Goal: Information Seeking & Learning: Learn about a topic

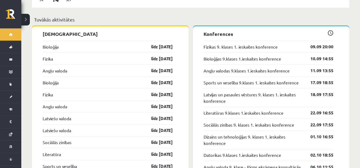
scroll to position [532, 0]
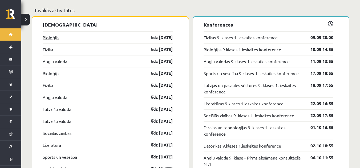
click at [52, 34] on link "Bioloģija" at bounding box center [51, 37] width 16 height 6
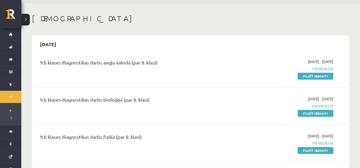
scroll to position [27, 0]
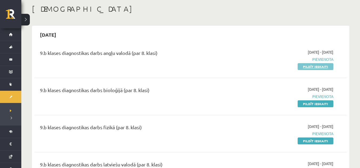
click at [324, 66] on link "Pildīt ieskaiti" at bounding box center [315, 66] width 36 height 7
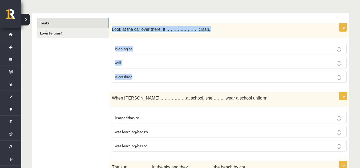
scroll to position [160, 0]
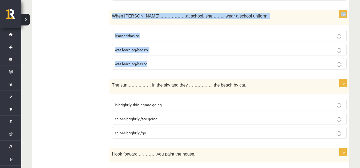
drag, startPoint x: 112, startPoint y: 52, endPoint x: 150, endPoint y: 58, distance: 38.6
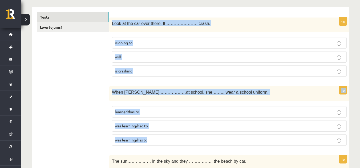
scroll to position [53, 0]
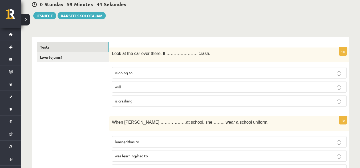
click at [158, 86] on p "will" at bounding box center [229, 87] width 229 height 6
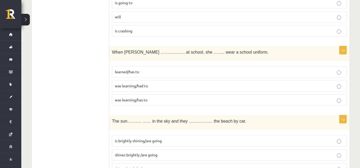
scroll to position [133, 0]
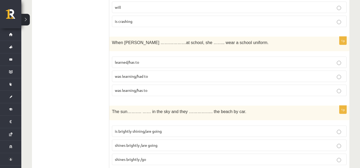
click at [159, 75] on p "was learning/had to" at bounding box center [229, 77] width 229 height 6
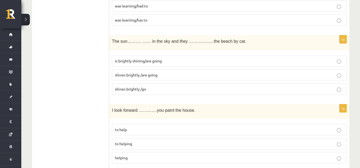
scroll to position [213, 0]
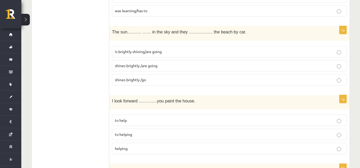
click at [161, 77] on p "shines brightly /go" at bounding box center [229, 80] width 229 height 6
click at [154, 55] on p "is brightly shining/are going" at bounding box center [229, 52] width 229 height 6
click at [176, 51] on p "is brightly shining/are going" at bounding box center [229, 52] width 229 height 6
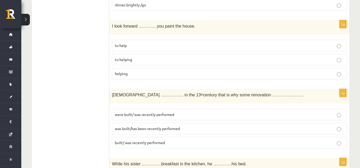
scroll to position [293, 0]
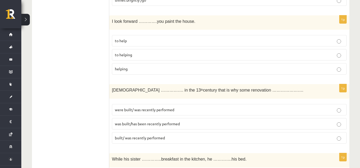
click at [130, 42] on p "to help" at bounding box center [229, 41] width 229 height 6
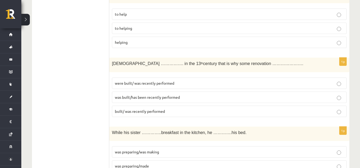
scroll to position [346, 0]
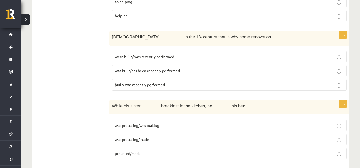
click at [140, 58] on span "were built/ was recently performed" at bounding box center [144, 56] width 59 height 5
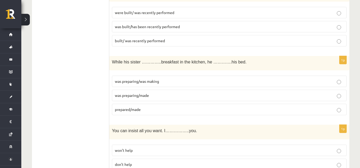
scroll to position [399, 0]
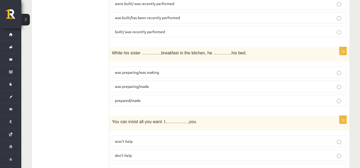
click at [147, 73] on span "was preparing/was making" at bounding box center [137, 72] width 44 height 5
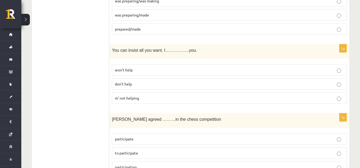
scroll to position [479, 0]
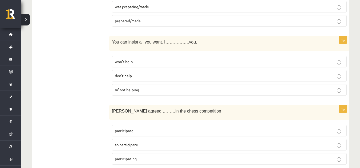
click at [143, 89] on p "m’ not helping" at bounding box center [229, 90] width 229 height 6
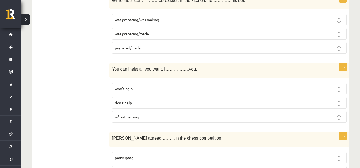
scroll to position [453, 0]
click at [137, 101] on p "don’t help" at bounding box center [229, 103] width 229 height 6
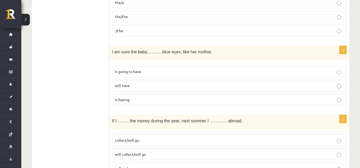
scroll to position [1951, 0]
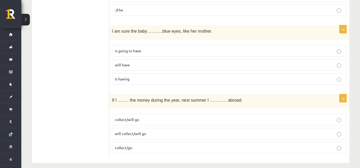
click at [175, 117] on p "collect/will go" at bounding box center [229, 120] width 229 height 6
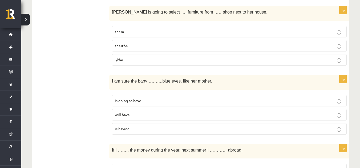
scroll to position [1897, 0]
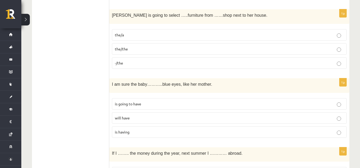
click at [170, 116] on p "will have" at bounding box center [229, 119] width 229 height 6
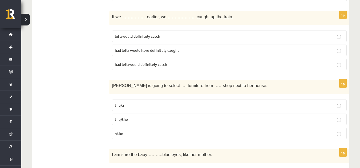
scroll to position [1818, 0]
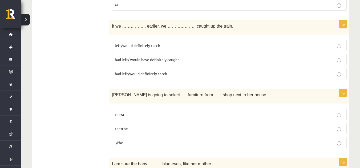
click at [157, 112] on p "the/a" at bounding box center [229, 115] width 229 height 6
click at [156, 112] on p "the/a" at bounding box center [229, 115] width 229 height 6
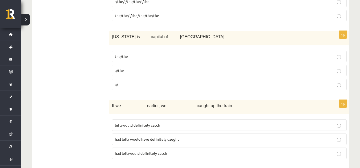
scroll to position [1764, 0]
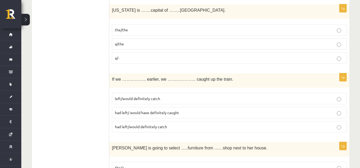
click at [142, 96] on span "left/would definitely catch" at bounding box center [137, 98] width 45 height 5
click at [175, 110] on span "had left/ would have definitely caught" at bounding box center [147, 112] width 64 height 5
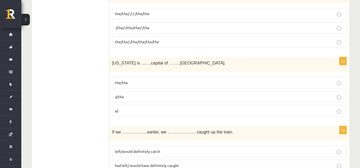
scroll to position [1711, 0]
click at [140, 94] on p "a/the" at bounding box center [229, 97] width 229 height 6
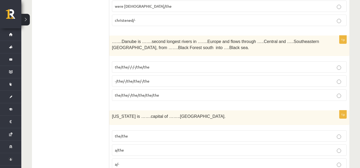
scroll to position [1631, 0]
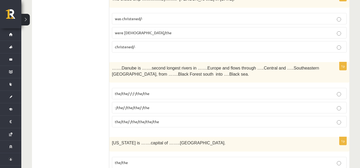
click at [155, 105] on p "-/the/-/the/the/-/the" at bounding box center [229, 108] width 229 height 6
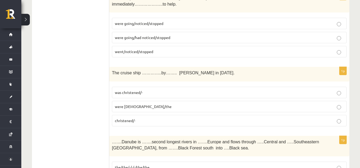
scroll to position [1551, 0]
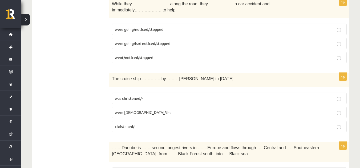
click at [154, 96] on p "was christened/-" at bounding box center [229, 99] width 229 height 6
click at [158, 110] on p "were [DEMOGRAPHIC_DATA]/the" at bounding box center [229, 113] width 229 height 6
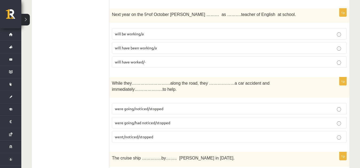
scroll to position [1471, 0]
click at [161, 135] on p "went/noticed/stopped" at bounding box center [229, 138] width 229 height 6
click at [157, 121] on span "were going/had noticed/stopped" at bounding box center [142, 123] width 55 height 5
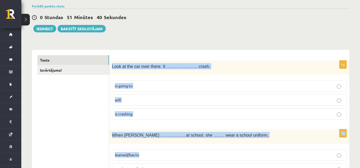
scroll to position [53, 0]
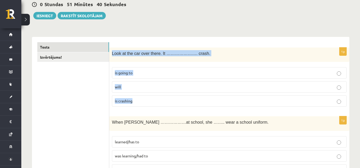
drag, startPoint x: 111, startPoint y: 106, endPoint x: 151, endPoint y: 107, distance: 40.0
click at [151, 107] on div "1p Look at the car over there. It …………………. crash. is going to will is crashing" at bounding box center [229, 80] width 240 height 64
copy div "Look at the car over there. It …………………. crash. is going to will is crashing"
click at [168, 73] on p "is going to" at bounding box center [229, 73] width 229 height 6
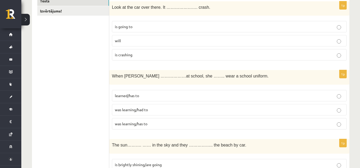
scroll to position [133, 0]
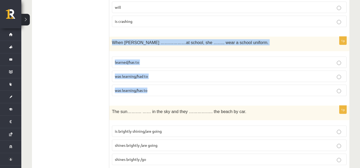
drag, startPoint x: 111, startPoint y: 40, endPoint x: 152, endPoint y: 94, distance: 67.4
click at [152, 94] on div "1p When Helen ………………at school, she …….. wear a school uniform. learned/has to w…" at bounding box center [229, 69] width 240 height 64
copy div "When Helen ………………at school, she …….. wear a school uniform. learned/has to was …"
click at [153, 92] on p "was learning/has to" at bounding box center [229, 91] width 229 height 6
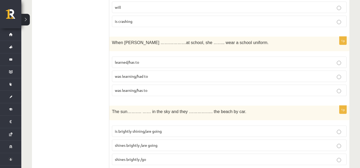
click at [147, 76] on span "was learning/had to" at bounding box center [131, 76] width 33 height 5
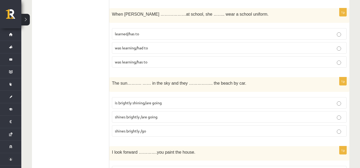
scroll to position [186, 0]
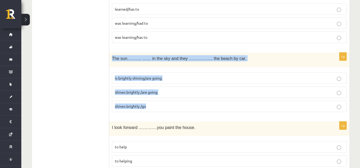
drag, startPoint x: 111, startPoint y: 57, endPoint x: 196, endPoint y: 109, distance: 98.9
click at [196, 109] on div "1p The sun………. …… in the sky and they …………….. the beach by car. is brightly shi…" at bounding box center [229, 85] width 240 height 64
copy div "The sun………. …… in the sky and they …………….. the beach by car. is brightly shinin…"
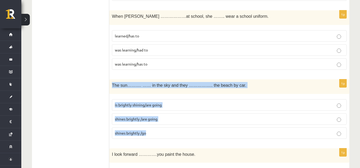
scroll to position [160, 0]
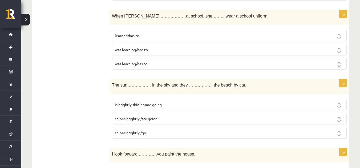
click at [167, 118] on p "shines brightly /are going" at bounding box center [229, 119] width 229 height 6
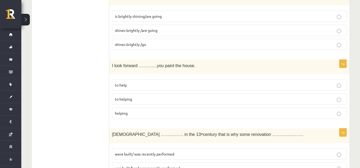
scroll to position [240, 0]
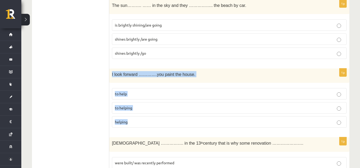
drag, startPoint x: 111, startPoint y: 73, endPoint x: 135, endPoint y: 122, distance: 54.4
click at [135, 122] on div "1p I look forward ………….you paint the house. to help to helping helping" at bounding box center [229, 101] width 240 height 64
copy div "I look forward ………….you paint the house. to help to helping helping"
drag, startPoint x: 144, startPoint y: 109, endPoint x: 139, endPoint y: 105, distance: 6.2
click at [143, 109] on p "to helping" at bounding box center [229, 108] width 229 height 6
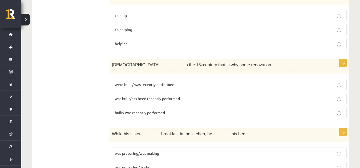
scroll to position [346, 0]
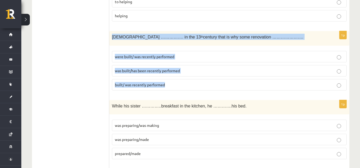
drag, startPoint x: 112, startPoint y: 37, endPoint x: 185, endPoint y: 84, distance: 87.6
click at [185, 84] on div "1p The church ……………. in the 13 th century that is why some renovation …………………. …" at bounding box center [229, 63] width 240 height 64
copy div "The church ……………. in the 13 th century that is why some renovation …………………. wer…"
click at [177, 67] on label "was built/has been recently performed" at bounding box center [229, 70] width 235 height 11
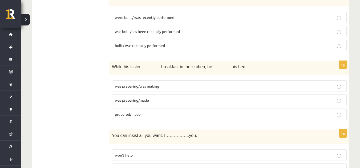
scroll to position [426, 0]
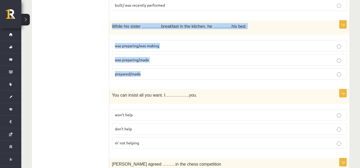
drag, startPoint x: 111, startPoint y: 26, endPoint x: 152, endPoint y: 73, distance: 62.2
click at [152, 73] on div "1p While his sister …………..breakfast in the kitchen, he ………….his bed. was prepar…" at bounding box center [229, 52] width 240 height 64
copy div "While his sister …………..breakfast in the kitchen, he ………….his bed. was preparing…"
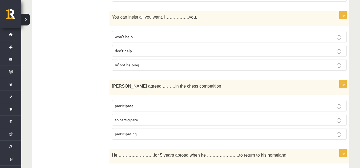
scroll to position [506, 0]
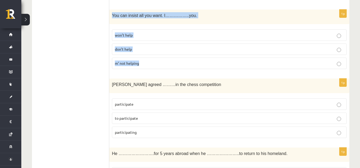
drag, startPoint x: 110, startPoint y: 13, endPoint x: 150, endPoint y: 60, distance: 61.9
click at [150, 60] on div "1p You can insist all you want. I……………..you. won’t help don’t help m’ not helpi…" at bounding box center [229, 42] width 240 height 64
copy div "You can insist all you want. I……………..you. won’t help don’t help m’ not helping"
click at [141, 36] on p "won’t help" at bounding box center [229, 35] width 229 height 6
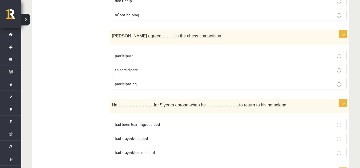
scroll to position [559, 0]
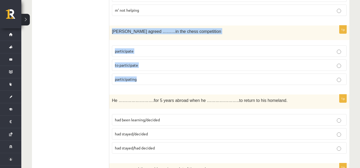
drag, startPoint x: 112, startPoint y: 29, endPoint x: 147, endPoint y: 76, distance: 59.0
click at [147, 76] on div "1p Sally agreed ………in the chess competition participate to participate particip…" at bounding box center [229, 58] width 240 height 64
copy div "Sally agreed ………in the chess competition participate to participate participati…"
click at [136, 64] on span "to participate" at bounding box center [126, 65] width 23 height 5
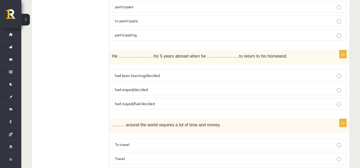
scroll to position [612, 0]
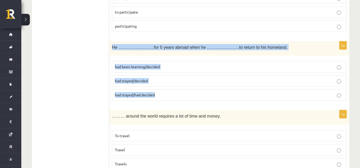
drag, startPoint x: 112, startPoint y: 48, endPoint x: 171, endPoint y: 97, distance: 77.3
click at [171, 97] on div "1p He …………………….for 5 years abroad when he …………………..to return to his homeland. h…" at bounding box center [229, 74] width 240 height 64
copy div "He …………………….for 5 years abroad when he …………………..to return to his homeland. had …"
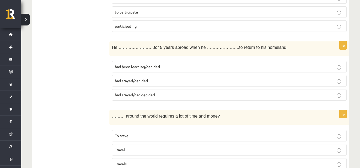
drag, startPoint x: 89, startPoint y: 86, endPoint x: 103, endPoint y: 89, distance: 13.9
click at [156, 79] on p "had stayed/decided" at bounding box center [229, 81] width 229 height 6
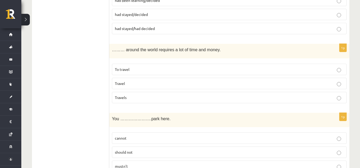
scroll to position [692, 0]
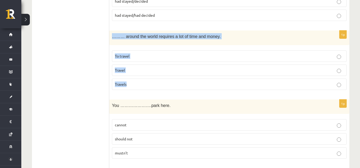
drag, startPoint x: 110, startPoint y: 36, endPoint x: 134, endPoint y: 81, distance: 51.7
click at [134, 81] on div "1p ……… around the world requires a lot of time and money. To travel Travel Trav…" at bounding box center [229, 63] width 240 height 64
copy div "……… around the world requires a lot of time and money. To travel Travel Travels"
click at [143, 56] on p "To travel" at bounding box center [229, 57] width 229 height 6
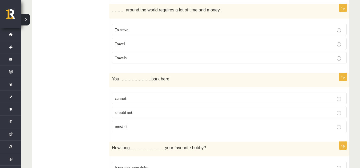
click at [153, 98] on p "cannot" at bounding box center [229, 99] width 229 height 6
drag, startPoint x: 114, startPoint y: 81, endPoint x: 186, endPoint y: 135, distance: 89.8
click at [186, 135] on div "1p You ………………….park here. cannot should not mustn’t" at bounding box center [229, 105] width 240 height 64
click at [128, 127] on p "mustn’t" at bounding box center [229, 127] width 229 height 6
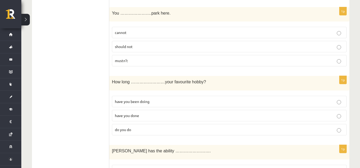
scroll to position [799, 0]
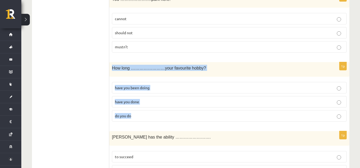
drag, startPoint x: 113, startPoint y: 67, endPoint x: 137, endPoint y: 114, distance: 53.0
click at [137, 114] on div "1p How long ……………………your favourite hobby? have you been doing have you done do …" at bounding box center [229, 94] width 240 height 64
click at [120, 88] on span "have you been doing" at bounding box center [132, 87] width 35 height 5
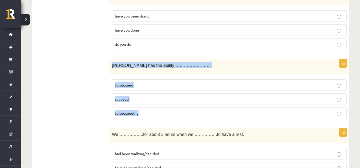
scroll to position [878, 0]
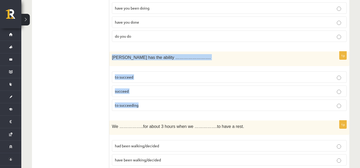
drag, startPoint x: 110, startPoint y: 83, endPoint x: 139, endPoint y: 111, distance: 39.9
click at [145, 112] on div "1p Tara has the ability ……………………. to succeed succeed to succeeding" at bounding box center [229, 84] width 240 height 64
click at [149, 77] on p "to succeed" at bounding box center [229, 78] width 229 height 6
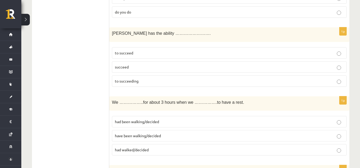
scroll to position [932, 0]
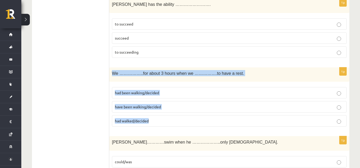
drag, startPoint x: 111, startPoint y: 72, endPoint x: 161, endPoint y: 120, distance: 69.3
click at [161, 120] on div "1p We ……………..for about 3 hours when we …………….to have a rest. had been walking/d…" at bounding box center [229, 100] width 240 height 64
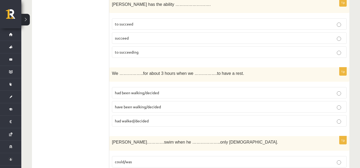
click at [90, 98] on ul "Tests Izvērtējums!" at bounding box center [73, 170] width 72 height 2013
click at [162, 96] on p "had been walking/decided" at bounding box center [229, 93] width 229 height 6
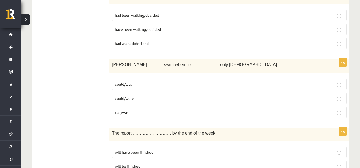
scroll to position [1038, 0]
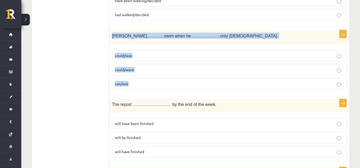
drag, startPoint x: 111, startPoint y: 34, endPoint x: 145, endPoint y: 83, distance: 59.4
click at [145, 83] on div "1p Tom…………swim when he ………………..only 4 years old. could/was could/were can/was" at bounding box center [229, 62] width 240 height 64
click at [204, 56] on p "could/was" at bounding box center [229, 56] width 229 height 6
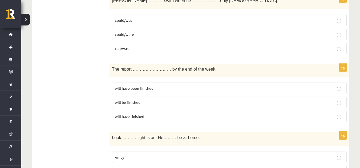
scroll to position [1118, 0]
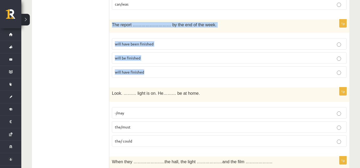
drag, startPoint x: 111, startPoint y: 23, endPoint x: 160, endPoint y: 70, distance: 68.0
click at [160, 70] on div "1p The report ……………………… by the end of the week. will have been finished will be…" at bounding box center [229, 50] width 240 height 63
click at [171, 42] on p "will have been finished" at bounding box center [229, 44] width 229 height 6
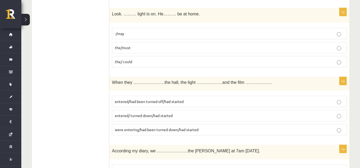
scroll to position [1198, 0]
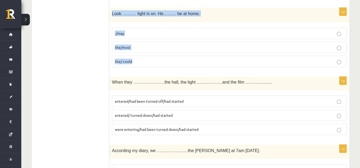
drag, startPoint x: 111, startPoint y: 13, endPoint x: 141, endPoint y: 59, distance: 54.8
click at [143, 59] on div "1p Look. ……… light is on. He……… be at home. -/may the/must the/ could" at bounding box center [229, 40] width 240 height 64
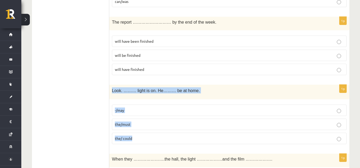
scroll to position [1171, 0]
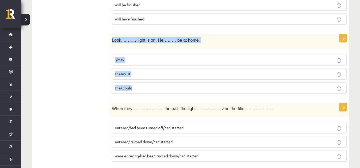
click at [150, 72] on p "the/must" at bounding box center [229, 74] width 229 height 6
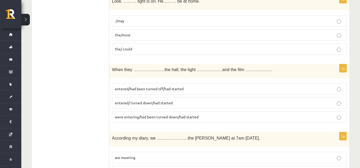
scroll to position [1251, 0]
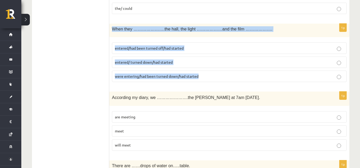
drag, startPoint x: 110, startPoint y: 27, endPoint x: 203, endPoint y: 73, distance: 103.5
click at [204, 73] on div "1p When they ………………….the hall, the light ………………and the film ………………. entered/had…" at bounding box center [229, 55] width 240 height 63
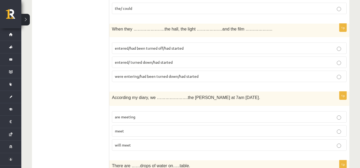
click at [153, 65] on p "entered/ turned down/had started" at bounding box center [229, 63] width 229 height 6
click at [149, 47] on span "entered/had been turned off/had started" at bounding box center [149, 48] width 69 height 5
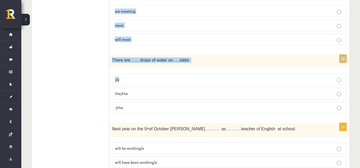
scroll to position [1358, 0]
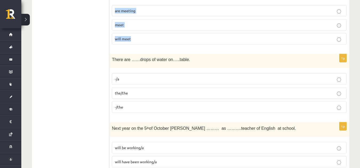
drag, startPoint x: 110, startPoint y: 43, endPoint x: 138, endPoint y: 43, distance: 28.2
click at [138, 43] on div "1p According my diary, we ………………….the byers at 7am tomorrow. are meeting meet w…" at bounding box center [229, 17] width 240 height 64
click at [154, 9] on p "are meeting" at bounding box center [229, 11] width 229 height 6
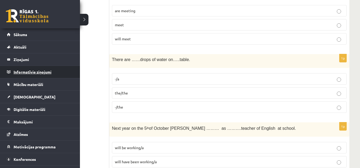
click at [25, 77] on legend "Informatīvie ziņojumi 0" at bounding box center [44, 72] width 60 height 12
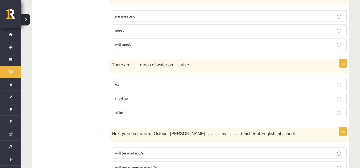
scroll to position [1384, 0]
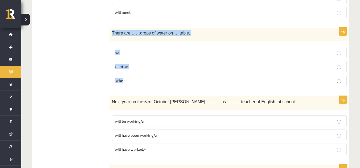
drag, startPoint x: 111, startPoint y: 32, endPoint x: 143, endPoint y: 77, distance: 55.2
click at [143, 77] on div "1p There are ……drops of water on…..table. -/a the/the -/the" at bounding box center [229, 59] width 240 height 63
click at [136, 78] on label "-/the" at bounding box center [229, 80] width 235 height 11
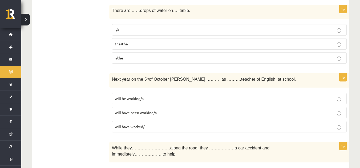
scroll to position [1437, 0]
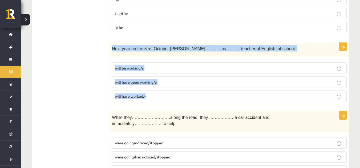
drag, startPoint x: 110, startPoint y: 47, endPoint x: 165, endPoint y: 94, distance: 72.3
click at [165, 94] on div "1p Next year on the 5 th of October Ann ……… as ……….teacher of English at school…" at bounding box center [229, 75] width 240 height 64
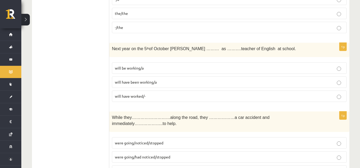
click at [146, 67] on p "will be working/a" at bounding box center [229, 68] width 229 height 6
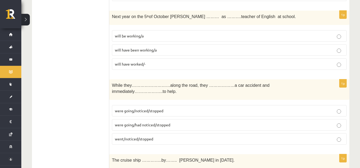
scroll to position [1517, 0]
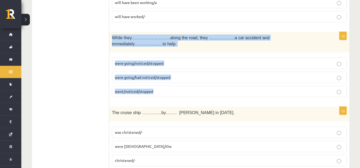
drag, startPoint x: 111, startPoint y: 37, endPoint x: 167, endPoint y: 84, distance: 73.1
click at [167, 84] on div "1p While they………………………along the road, they ………………a car accident and immediately…" at bounding box center [229, 67] width 240 height 70
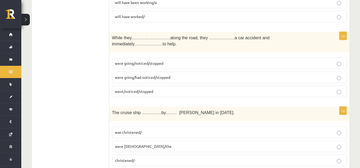
click at [148, 61] on span "were going/noticed/stopped" at bounding box center [139, 63] width 48 height 5
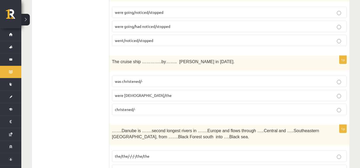
scroll to position [1571, 0]
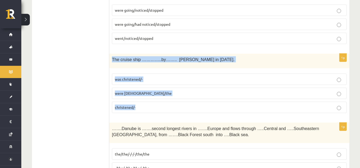
drag, startPoint x: 111, startPoint y: 52, endPoint x: 143, endPoint y: 99, distance: 56.3
click at [143, 99] on div "1p The cruise ship …………..by…….. Queen Elizabeth in 1987. was christened/- were …" at bounding box center [229, 86] width 240 height 64
click at [136, 71] on fieldset "was christened/- were christened/the christened/-" at bounding box center [229, 93] width 235 height 44
click at [143, 77] on p "was christened/-" at bounding box center [229, 80] width 229 height 6
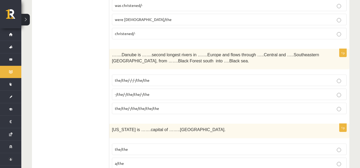
scroll to position [1650, 0]
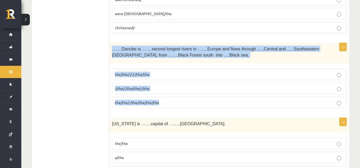
drag, startPoint x: 111, startPoint y: 41, endPoint x: 179, endPoint y: 104, distance: 93.2
click at [179, 104] on div "1p …….Danube is …….second longest rivers in …….Europe and flows through …..Cent…" at bounding box center [229, 78] width 240 height 70
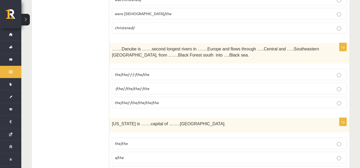
click at [131, 86] on p "-/the/-/the/the/-/the" at bounding box center [229, 89] width 229 height 6
click at [119, 86] on label "-/the/-/the/the/-/the" at bounding box center [229, 88] width 235 height 11
click at [188, 100] on p "the/the/-/the/the/the/the" at bounding box center [229, 103] width 229 height 6
click at [182, 86] on p "-/the/-/the/the/-/the" at bounding box center [229, 89] width 229 height 6
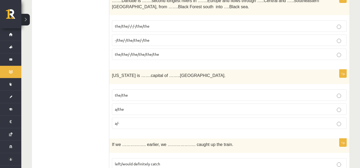
scroll to position [1704, 0]
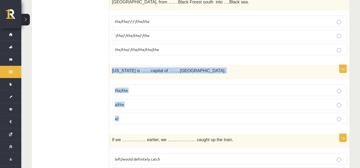
drag, startPoint x: 110, startPoint y: 65, endPoint x: 153, endPoint y: 111, distance: 62.9
click at [153, 111] on div "1p Washington is …….capital of ……..USA. the/the a/the a/-" at bounding box center [229, 97] width 240 height 64
click at [122, 85] on label "the/the" at bounding box center [229, 90] width 235 height 11
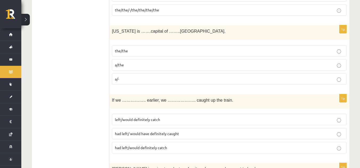
scroll to position [1783, 0]
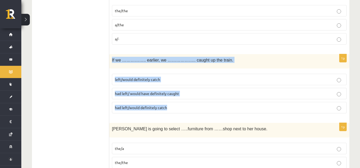
drag, startPoint x: 113, startPoint y: 56, endPoint x: 176, endPoint y: 102, distance: 78.2
click at [176, 102] on div "1p If we …………….. earlier, we ……………….. caught up the train. left/would definitel…" at bounding box center [229, 86] width 240 height 64
click at [176, 105] on p "had left/would definitely catch" at bounding box center [229, 108] width 229 height 6
drag, startPoint x: 131, startPoint y: 62, endPoint x: 193, endPoint y: 104, distance: 74.8
click at [193, 104] on div "1p If we …………….. earlier, we ……………….. caught up the train. left/would definitel…" at bounding box center [229, 86] width 240 height 64
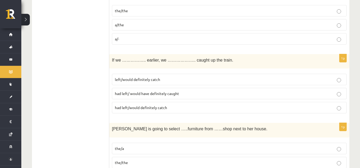
drag, startPoint x: 97, startPoint y: 74, endPoint x: 92, endPoint y: 73, distance: 5.7
click at [120, 91] on span "had left/ would have definitely caught" at bounding box center [147, 93] width 64 height 5
click at [148, 91] on span "had left/ would have definitely caught" at bounding box center [147, 93] width 64 height 5
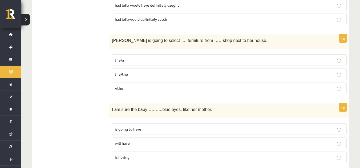
scroll to position [1871, 0]
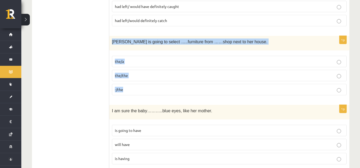
drag, startPoint x: 112, startPoint y: 35, endPoint x: 145, endPoint y: 75, distance: 51.5
click at [140, 79] on div "1p Gretta is going to select …..furniture from ……shop next to her house. the/a …" at bounding box center [229, 68] width 240 height 64
click at [165, 87] on p "-/the" at bounding box center [229, 90] width 229 height 6
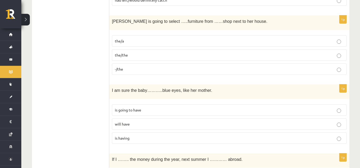
scroll to position [1924, 0]
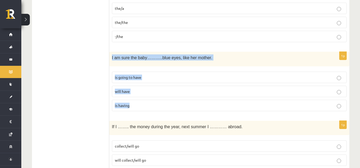
drag, startPoint x: 111, startPoint y: 51, endPoint x: 131, endPoint y: 106, distance: 58.6
click at [131, 106] on div "1p I am sure the baby………..blue eyes, like her mother. is going to have will hav…" at bounding box center [229, 84] width 240 height 64
click at [145, 75] on p "is going to have" at bounding box center [229, 78] width 229 height 6
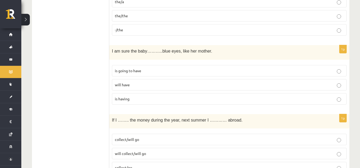
scroll to position [1951, 0]
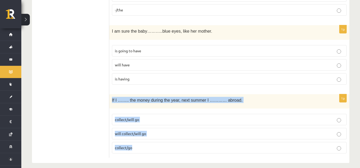
drag, startPoint x: 111, startPoint y: 92, endPoint x: 152, endPoint y: 143, distance: 65.4
click at [152, 143] on div "1p If I …….. the money during the year, next summer I ………… abroad. collect/will…" at bounding box center [229, 126] width 240 height 64
click at [138, 117] on p "collect/will go" at bounding box center [229, 120] width 229 height 6
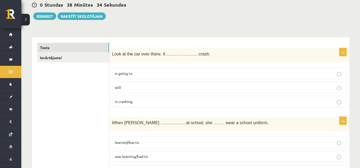
scroll to position [53, 0]
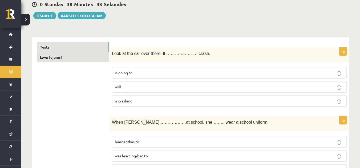
click at [96, 57] on link "Izvērtējums!" at bounding box center [73, 57] width 72 height 10
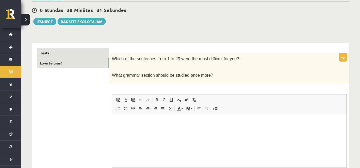
scroll to position [0, 0]
click at [70, 48] on div "Tests Izvērtējums!" at bounding box center [70, 127] width 77 height 168
click at [98, 51] on link "Tests" at bounding box center [73, 53] width 72 height 10
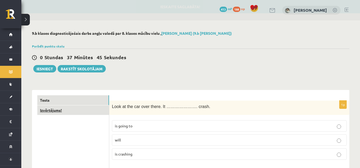
click at [78, 112] on link "Izvērtējums!" at bounding box center [73, 111] width 72 height 10
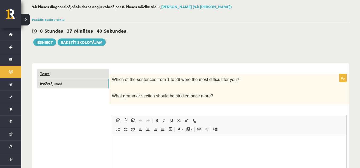
click at [81, 76] on link "Tests" at bounding box center [73, 74] width 72 height 10
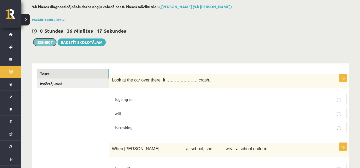
click at [45, 43] on button "Iesniegt" at bounding box center [44, 42] width 23 height 7
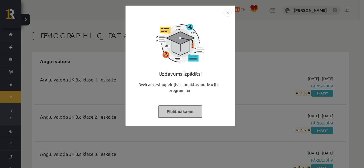
click at [175, 113] on button "Pildīt nākamo" at bounding box center [180, 112] width 44 height 12
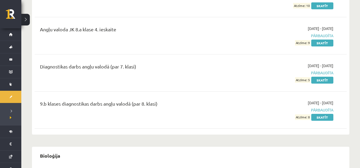
scroll to position [186, 0]
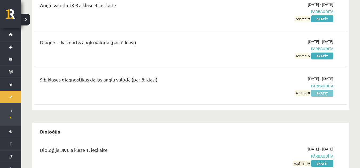
click at [322, 94] on link "Skatīt" at bounding box center [322, 93] width 22 height 7
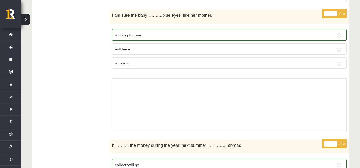
scroll to position [3609, 0]
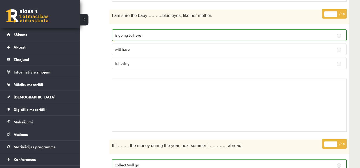
click at [17, 19] on link at bounding box center [27, 15] width 43 height 13
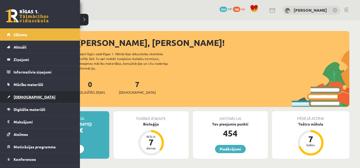
click at [22, 95] on link "[DEMOGRAPHIC_DATA]" at bounding box center [40, 97] width 66 height 12
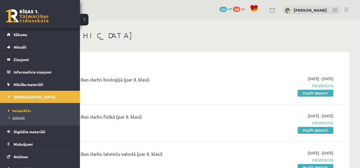
click at [13, 118] on span "Izlabotās" at bounding box center [16, 118] width 18 height 4
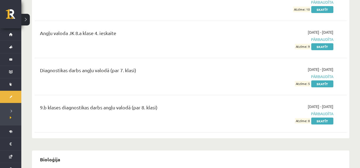
scroll to position [160, 0]
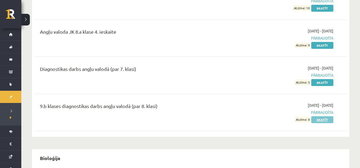
drag, startPoint x: 330, startPoint y: 120, endPoint x: 327, endPoint y: 120, distance: 2.9
click at [330, 119] on link "Skatīt" at bounding box center [322, 120] width 22 height 7
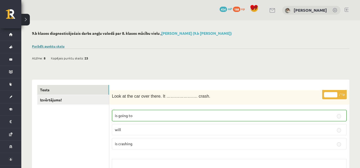
click at [63, 47] on link "Parādīt punktu skalu" at bounding box center [48, 46] width 32 height 4
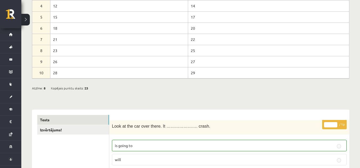
scroll to position [106, 0]
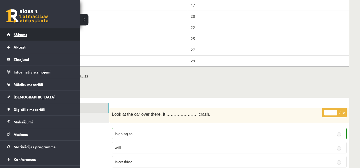
click at [34, 32] on link "Sākums" at bounding box center [40, 34] width 66 height 12
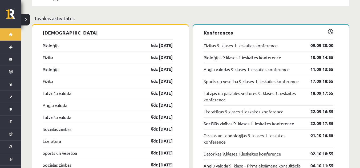
scroll to position [532, 0]
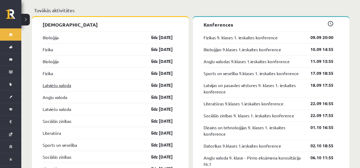
click at [64, 83] on link "Latviešu valoda" at bounding box center [57, 85] width 28 height 6
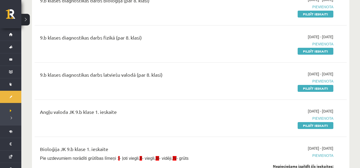
scroll to position [80, 0]
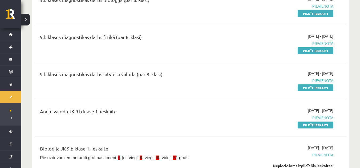
drag, startPoint x: 173, startPoint y: 27, endPoint x: 138, endPoint y: 100, distance: 81.5
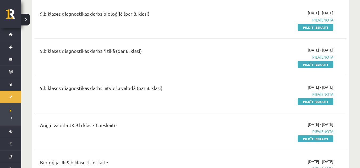
scroll to position [53, 0]
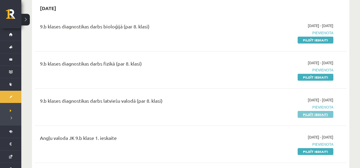
click at [316, 114] on link "Pildīt ieskaiti" at bounding box center [315, 114] width 36 height 7
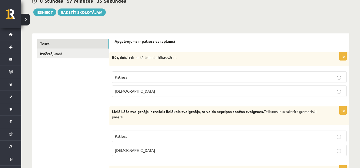
scroll to position [65, 0]
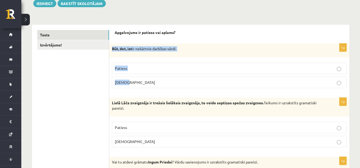
drag, startPoint x: 112, startPoint y: 48, endPoint x: 142, endPoint y: 77, distance: 41.6
click at [142, 77] on div "1p Būt, dot, iet ir nekārtnie darbības vārdi. Patiess Aplams" at bounding box center [229, 68] width 240 height 49
copy div "Būt, dot, iet ir nekārtnie darbības vārdi. Patiess Aplams"
click at [157, 80] on label "Aplams" at bounding box center [229, 82] width 235 height 11
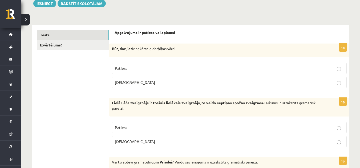
scroll to position [92, 0]
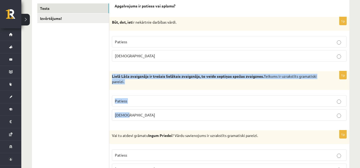
drag, startPoint x: 117, startPoint y: 82, endPoint x: 144, endPoint y: 118, distance: 45.4
click at [144, 118] on div "1p Lielā Lāča zvaigznājs ir trešais lielākais zvaigznājs, to veido septiņas spo…" at bounding box center [229, 98] width 240 height 54
copy div "Lielā Lāča zvaigznājs ir trešais lielākais zvaigznājs, to veido septiņas spožas…"
click at [150, 114] on p "Aplams" at bounding box center [229, 116] width 229 height 6
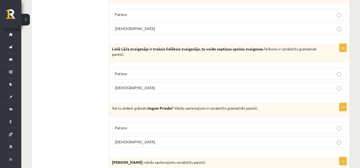
scroll to position [145, 0]
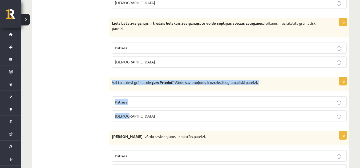
drag, startPoint x: 112, startPoint y: 83, endPoint x: 130, endPoint y: 113, distance: 35.4
click at [130, 113] on div "1p Vai tu atdevi grāmatu Ingum Priedei ? Vārdu savienojums ir uzrakstīts gramat…" at bounding box center [229, 101] width 240 height 49
copy div "Vai tu atdevi grāmatu Ingum Priedei ? Vārdu savienojums ir uzrakstīts gramatisk…"
click at [165, 100] on p "Patiess" at bounding box center [229, 103] width 229 height 6
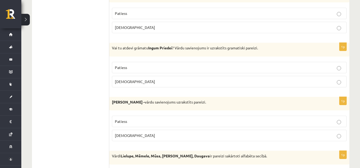
scroll to position [225, 0]
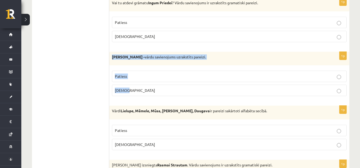
drag, startPoint x: 112, startPoint y: 57, endPoint x: 141, endPoint y: 88, distance: 42.8
click at [141, 88] on div "1p Abģērbu veikals - vārdu savienojums uzrakstīts pareizi. Patiess Aplams" at bounding box center [229, 76] width 240 height 49
copy div "Abģērbu veikals - vārdu savienojums uzrakstīts pareizi. Patiess Aplams"
click at [133, 89] on p "Aplams" at bounding box center [229, 91] width 229 height 6
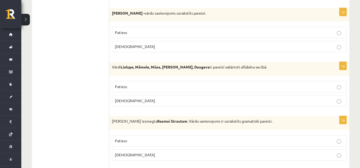
scroll to position [278, 0]
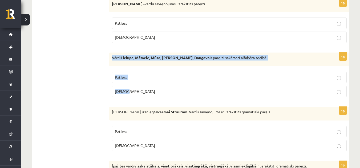
drag, startPoint x: 110, startPoint y: 55, endPoint x: 131, endPoint y: 99, distance: 48.6
click at [131, 99] on div "1p Vārdi Lielupe, Mēmele, Mūsa, Misa, Daugava ir pareizi sakārtoti alfabēta sec…" at bounding box center [229, 77] width 240 height 49
copy div "Vārdi Lielupe, Mēmele, Mūsa, Misa, Daugava ir pareizi sakārtoti alfabēta secībā…"
click at [144, 93] on p "Aplams" at bounding box center [229, 92] width 229 height 6
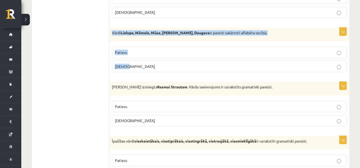
scroll to position [332, 0]
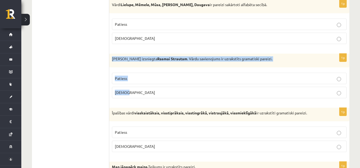
drag, startPoint x: 110, startPoint y: 56, endPoint x: 139, endPoint y: 103, distance: 54.7
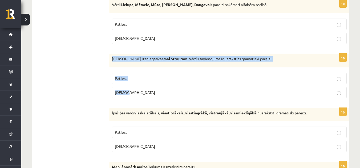
drag, startPoint x: 111, startPoint y: 57, endPoint x: 137, endPoint y: 92, distance: 43.7
click at [137, 92] on div "1p Izziņa izsniegta Rasmai Strautam . Vārdu savienojums ir uzrakstīts gramatisk…" at bounding box center [229, 78] width 240 height 49
copy div "Izziņa izsniegta Rasmai Strautam . Vārdu savienojums ir uzrakstīts gramatiski p…"
click at [144, 89] on label "Aplams" at bounding box center [229, 92] width 235 height 11
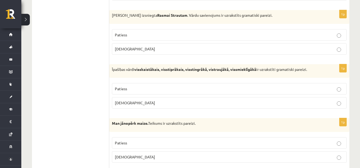
scroll to position [385, 0]
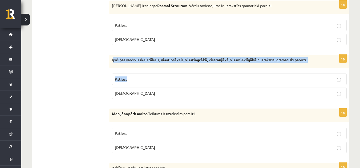
drag, startPoint x: 112, startPoint y: 59, endPoint x: 132, endPoint y: 85, distance: 32.5
click at [132, 85] on div "1p Īpašības vārdi visskaistākais, visstiprākais, visstingrākā, vistraujākā, vis…" at bounding box center [229, 79] width 240 height 49
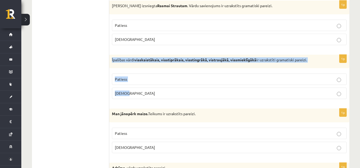
drag, startPoint x: 112, startPoint y: 60, endPoint x: 128, endPoint y: 88, distance: 32.1
click at [128, 88] on div "1p Īpašības vārdi visskaistākais, visstiprākais, visstingrākā, vistraujākā, vis…" at bounding box center [229, 79] width 240 height 49
copy div "Īpašības vārdi visskaistākais, visstiprākais, visstingrākā, vistraujākā, vissmi…"
click at [161, 80] on p "Patiess" at bounding box center [229, 80] width 229 height 6
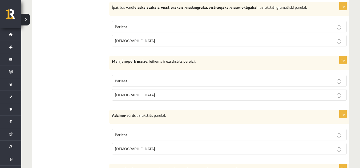
scroll to position [438, 0]
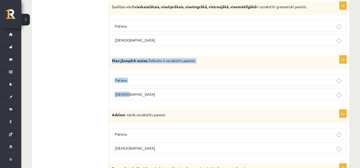
drag, startPoint x: 109, startPoint y: 60, endPoint x: 165, endPoint y: 94, distance: 65.5
click at [165, 94] on div "1p Man jānopērk maize. Teikums ir uzrakstīts pareizi. Patiess Aplams" at bounding box center [229, 80] width 240 height 49
copy div "Man jānopērk maize. Teikums ir uzrakstīts pareizi. Patiess Aplams"
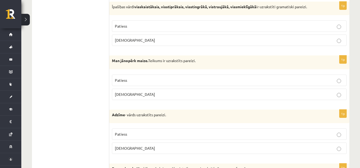
click at [146, 83] on p "Patiess" at bounding box center [229, 81] width 229 height 6
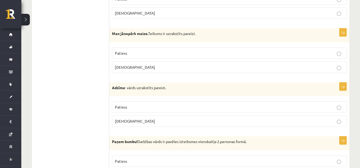
scroll to position [491, 0]
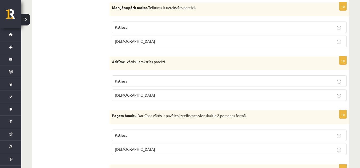
click at [134, 96] on p "[DEMOGRAPHIC_DATA]" at bounding box center [229, 96] width 229 height 6
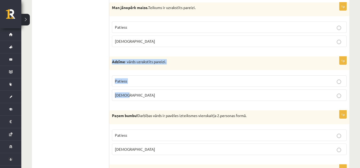
drag, startPoint x: 111, startPoint y: 61, endPoint x: 148, endPoint y: 99, distance: 52.3
click at [148, 99] on div "1p Adzīme - vārds uzrakstīts pareizi. Patiess Aplams" at bounding box center [229, 81] width 240 height 49
copy div "Adzīme - vārds uzrakstīts pareizi. Patiess Aplams"
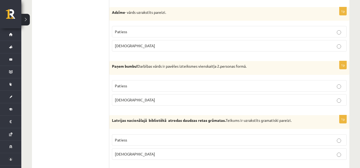
scroll to position [545, 0]
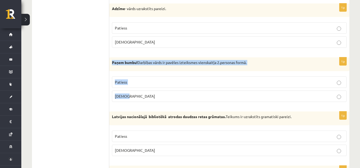
drag, startPoint x: 112, startPoint y: 63, endPoint x: 132, endPoint y: 91, distance: 34.6
click at [132, 91] on div "1p Paņem bumbu! Darbības vārds ir pavēles izteiksmes vienskaitļa 2.personas for…" at bounding box center [229, 81] width 240 height 49
copy div "Paņem bumbu! Darbības vārds ir pavēles izteiksmes vienskaitļa 2.personas formā.…"
click at [122, 85] on p "Patiess" at bounding box center [229, 83] width 229 height 6
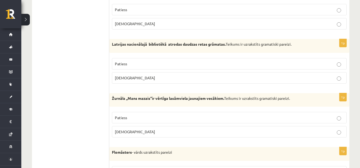
scroll to position [624, 0]
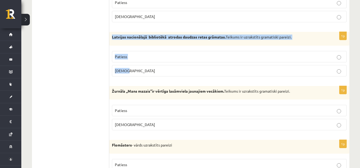
drag, startPoint x: 112, startPoint y: 35, endPoint x: 156, endPoint y: 79, distance: 61.9
click at [156, 79] on div "1p Latvijas nacionālajā bibliotēkā atrodas daudzas retas grāmatas. Teikums ir u…" at bounding box center [229, 56] width 240 height 49
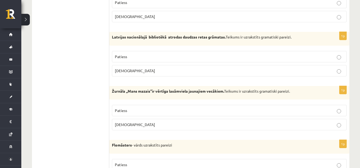
drag, startPoint x: 76, startPoint y: 70, endPoint x: 73, endPoint y: 73, distance: 4.5
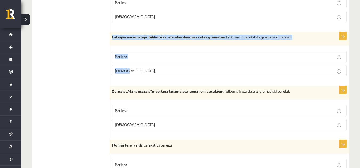
drag, startPoint x: 113, startPoint y: 36, endPoint x: 135, endPoint y: 72, distance: 42.5
click at [135, 71] on div "1p Latvijas nacionālajā bibliotēkā atrodas daudzas retas grāmatas. Teikums ir u…" at bounding box center [229, 56] width 240 height 49
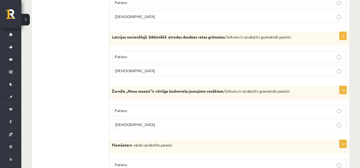
click at [148, 57] on p "Patiess" at bounding box center [229, 57] width 229 height 6
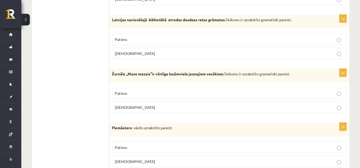
scroll to position [651, 0]
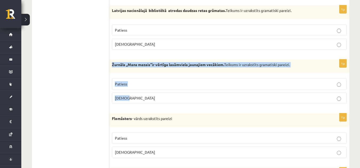
drag, startPoint x: 111, startPoint y: 63, endPoint x: 146, endPoint y: 93, distance: 46.0
click at [146, 93] on div "1p Žurnāls ,,Mans mazais’’ir vērtīga lasāmviela jaunajiem vecākiem. Teikums ir …" at bounding box center [229, 84] width 240 height 49
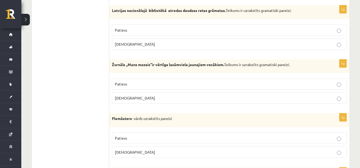
click at [149, 96] on p "[DEMOGRAPHIC_DATA]" at bounding box center [229, 99] width 229 height 6
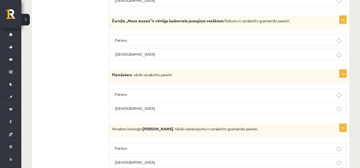
scroll to position [704, 0]
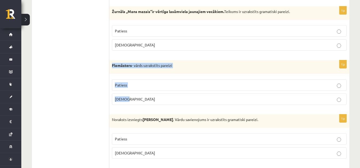
drag, startPoint x: 110, startPoint y: 63, endPoint x: 134, endPoint y: 94, distance: 39.2
click at [134, 94] on div "1p Flomāsters - vārds uzrakstīts pareizi Patiess Aplams" at bounding box center [229, 84] width 240 height 49
click at [142, 85] on p "Patiess" at bounding box center [229, 86] width 229 height 6
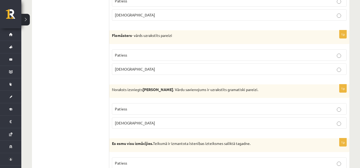
scroll to position [758, 0]
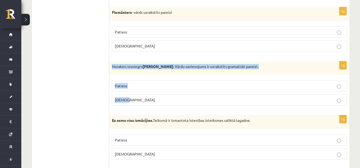
drag, startPoint x: 113, startPoint y: 65, endPoint x: 137, endPoint y: 102, distance: 44.2
click at [137, 102] on div "1p Noraksts izsniegts Jurim Cinkum . Vārdu savienojums ir uzrakstīts gramatiski…" at bounding box center [229, 85] width 240 height 49
click at [150, 101] on p "[DEMOGRAPHIC_DATA]" at bounding box center [229, 100] width 229 height 6
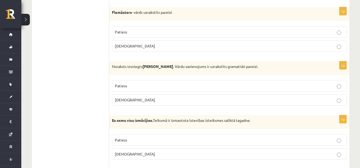
click at [77, 94] on ul "Tests Izvērtējums!" at bounding box center [73, 157] width 72 height 1639
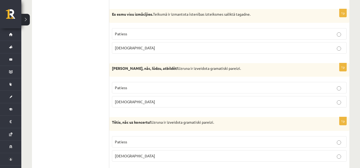
scroll to position [837, 0]
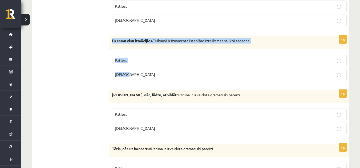
drag, startPoint x: 110, startPoint y: 39, endPoint x: 131, endPoint y: 68, distance: 35.5
click at [131, 68] on div "1p Es esmu visu izmācījies. Teikumā ir izmantota īstenības izteiksmes saliktā t…" at bounding box center [229, 60] width 240 height 49
click at [150, 79] on label "[DEMOGRAPHIC_DATA]" at bounding box center [229, 74] width 235 height 11
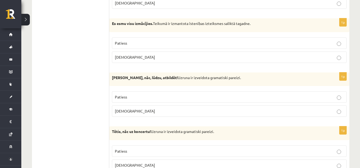
scroll to position [864, 0]
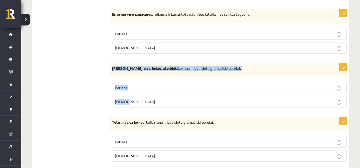
drag, startPoint x: 110, startPoint y: 67, endPoint x: 142, endPoint y: 100, distance: 46.1
click at [142, 100] on div "1p Normunds Bērz, nāc, lūdzu, atbildēt! Uzruna ir izveidota gramatiski pareizi.…" at bounding box center [229, 87] width 240 height 49
click at [128, 100] on p "[DEMOGRAPHIC_DATA]" at bounding box center [229, 102] width 229 height 6
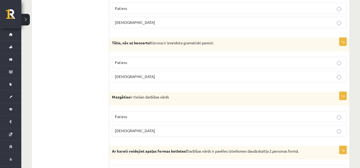
scroll to position [944, 0]
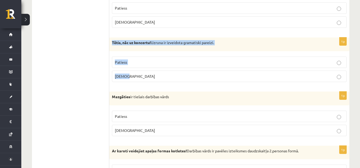
drag, startPoint x: 112, startPoint y: 42, endPoint x: 141, endPoint y: 85, distance: 51.7
click at [141, 85] on div "1p Tētis, nāc uz koncertu! Uzruna ir izveidota gramatiski pareizi. Patiess Apla…" at bounding box center [229, 62] width 240 height 49
drag, startPoint x: 143, startPoint y: 60, endPoint x: 140, endPoint y: 59, distance: 3.3
click at [143, 60] on p "Patiess" at bounding box center [229, 63] width 229 height 6
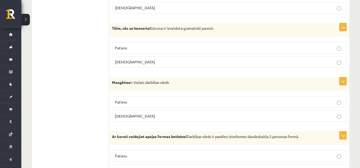
scroll to position [971, 0]
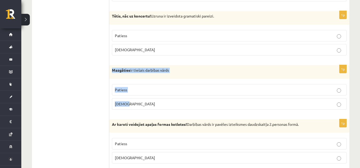
drag, startPoint x: 111, startPoint y: 67, endPoint x: 139, endPoint y: 101, distance: 43.8
click at [139, 101] on div "1p Mazgāties ir tiešais darbības vārds Patiess Aplams" at bounding box center [229, 89] width 240 height 49
click at [132, 108] on label "[DEMOGRAPHIC_DATA]" at bounding box center [229, 103] width 235 height 11
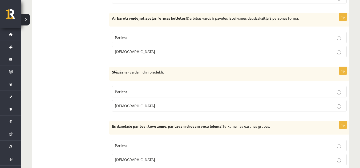
scroll to position [1024, 0]
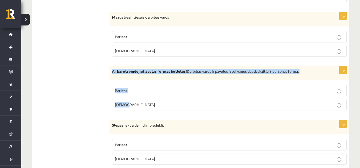
drag, startPoint x: 112, startPoint y: 69, endPoint x: 135, endPoint y: 106, distance: 43.4
click at [135, 106] on div "1p Ar karoti veidojiet apaļas formas kotletes! Darbības vārds ir pavēles izteik…" at bounding box center [229, 90] width 240 height 49
click at [121, 88] on label "Patiess" at bounding box center [229, 90] width 235 height 11
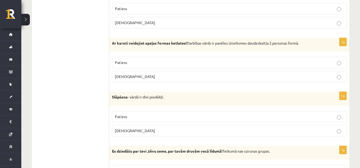
scroll to position [1077, 0]
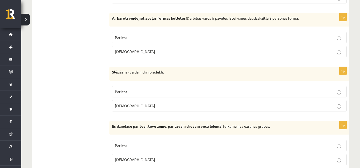
click at [114, 72] on strong "Slēpšana" at bounding box center [120, 72] width 16 height 5
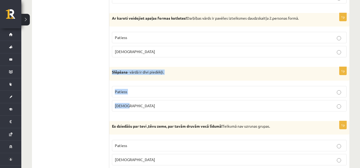
drag, startPoint x: 112, startPoint y: 73, endPoint x: 130, endPoint y: 106, distance: 37.0
click at [130, 106] on div "1p Slēpšana - vārdā ir divi piedēkļi. Patiess Aplams" at bounding box center [229, 91] width 240 height 49
click at [158, 105] on p "[DEMOGRAPHIC_DATA]" at bounding box center [229, 106] width 229 height 6
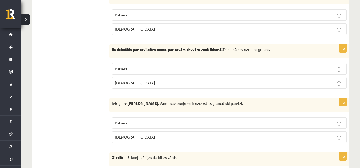
scroll to position [1157, 0]
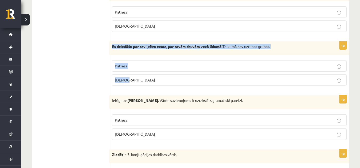
drag, startPoint x: 111, startPoint y: 44, endPoint x: 131, endPoint y: 77, distance: 37.8
click at [131, 77] on div "1p Es dziedāšu par tevi ,tēvu zeme, par tavām druvām vecā līdumā! Teikumā nav u…" at bounding box center [229, 66] width 240 height 49
click at [130, 80] on p "Aplams" at bounding box center [229, 80] width 229 height 6
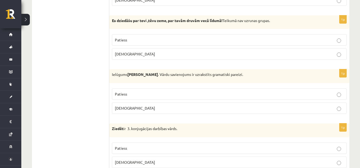
scroll to position [1237, 0]
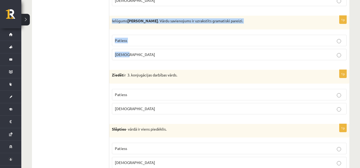
drag, startPoint x: 111, startPoint y: 22, endPoint x: 140, endPoint y: 48, distance: 38.6
click at [140, 48] on div "1p Ielūgums Vinsentam Grigus . Vārdu savienojums ir uzrakstīts gramatiski parei…" at bounding box center [229, 40] width 240 height 49
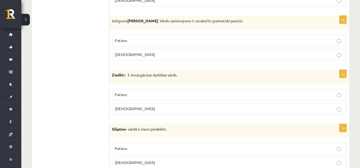
click at [117, 59] on label "Aplams" at bounding box center [229, 54] width 235 height 11
drag, startPoint x: 111, startPoint y: 76, endPoint x: 140, endPoint y: 111, distance: 45.4
click at [140, 111] on div "1p Ziedēt ir 3. konjugācijas darbības vārds. Patiess Aplams" at bounding box center [229, 94] width 240 height 49
click at [159, 92] on p "Patiess" at bounding box center [229, 95] width 229 height 6
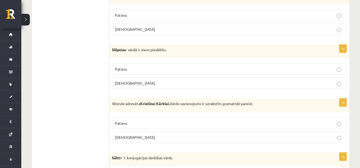
scroll to position [1317, 0]
drag, startPoint x: 110, startPoint y: 50, endPoint x: 133, endPoint y: 83, distance: 39.6
click at [133, 83] on div "1p Slēpties - vārdā ir viens piedēklis. Patiess Aplams" at bounding box center [229, 68] width 240 height 49
click at [126, 70] on span "Patiess" at bounding box center [121, 69] width 12 height 5
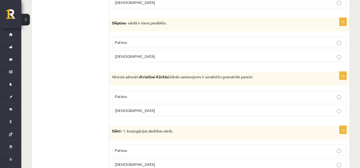
scroll to position [1396, 0]
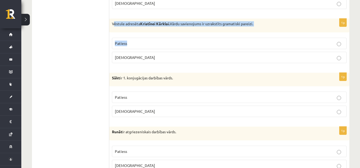
drag, startPoint x: 114, startPoint y: 22, endPoint x: 117, endPoint y: 27, distance: 5.7
click at [132, 43] on div "1p Vēstule adresēta Kristīnei Kārklai. Vārdu savienojums ir uzrakstīts gramatis…" at bounding box center [229, 43] width 240 height 49
click at [114, 26] on p "Vēstule adresēta Kristīnei Kārklai. Vārdu savienojums ir uzrakstīts gramatiski …" at bounding box center [216, 23] width 208 height 5
drag, startPoint x: 112, startPoint y: 23, endPoint x: 132, endPoint y: 60, distance: 42.2
click at [132, 60] on div "1p Vēstule adresēta Kristīnei Kārklai. Vārdu savienojums ir uzrakstīts gramatis…" at bounding box center [229, 43] width 240 height 49
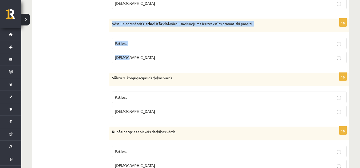
click at [169, 44] on p "Patiess" at bounding box center [229, 44] width 229 height 6
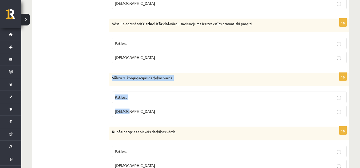
drag, startPoint x: 111, startPoint y: 78, endPoint x: 135, endPoint y: 108, distance: 38.6
click at [135, 108] on div "1p Sākt ir 1. konjugācijas darbības vārds. Patiess Aplams" at bounding box center [229, 97] width 240 height 49
click at [126, 96] on span "Patiess" at bounding box center [121, 97] width 12 height 5
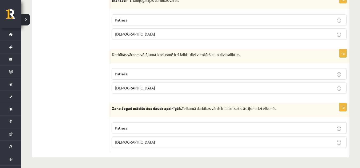
scroll to position [1476, 0]
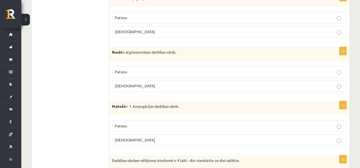
click at [113, 51] on p "Runāt ir atgriezeniskais darbības vārds." at bounding box center [216, 52] width 208 height 5
drag, startPoint x: 112, startPoint y: 52, endPoint x: 130, endPoint y: 84, distance: 37.8
click at [130, 84] on div "1p Runāt ir atgriezeniskais darbības vārds. Patiess Aplams" at bounding box center [229, 71] width 240 height 49
click at [136, 86] on p "Aplams" at bounding box center [229, 86] width 229 height 6
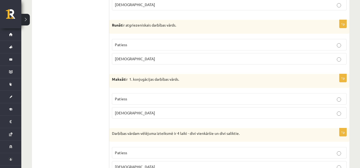
scroll to position [1530, 0]
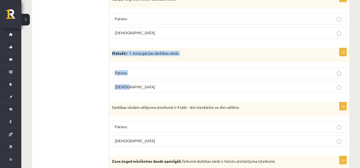
drag, startPoint x: 110, startPoint y: 54, endPoint x: 142, endPoint y: 89, distance: 47.3
click at [142, 89] on div "1p Maksāt ir 1. konjugācijas darbības vārds. Patiess Aplams" at bounding box center [229, 72] width 240 height 49
click at [133, 87] on p "Aplams" at bounding box center [229, 87] width 229 height 6
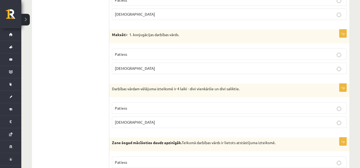
scroll to position [1583, 0]
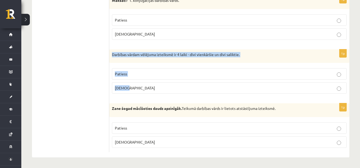
drag, startPoint x: 112, startPoint y: 54, endPoint x: 132, endPoint y: 82, distance: 34.4
click at [133, 84] on div "1p Darbības vārdam vēlējuma izteiksmē ir 4 laiki - divi vienkāršie un divi sali…" at bounding box center [229, 74] width 240 height 49
click at [182, 71] on label "Patiess" at bounding box center [229, 73] width 235 height 11
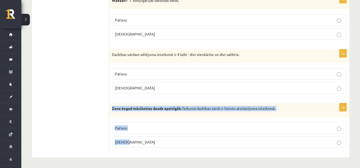
drag, startPoint x: 110, startPoint y: 105, endPoint x: 138, endPoint y: 143, distance: 46.9
click at [138, 143] on div "1p Zane šogad mācīšoties daudz apzinīgāk. Teikumā darbības vārds ir lietots ats…" at bounding box center [229, 128] width 240 height 49
drag, startPoint x: 133, startPoint y: 130, endPoint x: 126, endPoint y: 132, distance: 7.9
click at [134, 130] on p "Patiess" at bounding box center [229, 129] width 229 height 6
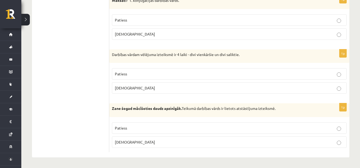
drag, startPoint x: 83, startPoint y: 138, endPoint x: 87, endPoint y: 135, distance: 5.2
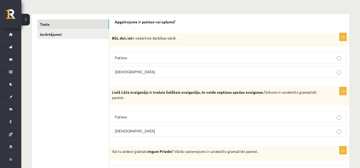
scroll to position [12, 0]
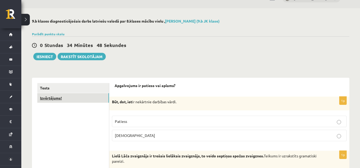
click at [67, 100] on link "Izvērtējums!" at bounding box center [73, 98] width 72 height 10
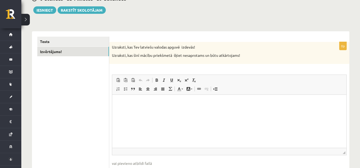
scroll to position [80, 0]
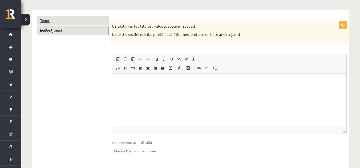
click at [88, 21] on link "Tests" at bounding box center [73, 21] width 72 height 10
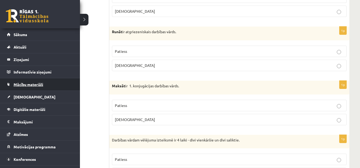
scroll to position [1477, 0]
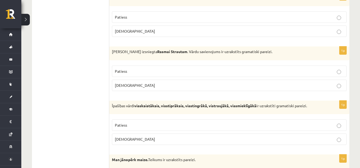
scroll to position [305, 0]
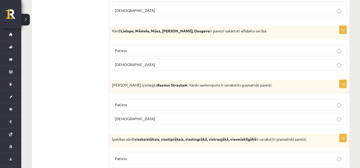
drag, startPoint x: 85, startPoint y: 71, endPoint x: 75, endPoint y: 63, distance: 12.7
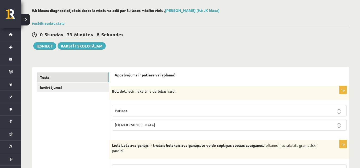
scroll to position [0, 0]
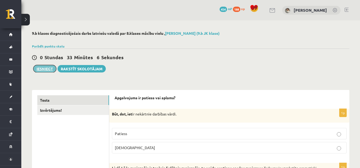
click at [52, 70] on button "Iesniegt" at bounding box center [44, 68] width 23 height 7
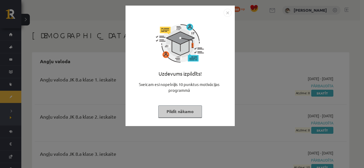
click at [191, 111] on button "Pildīt nākamo" at bounding box center [180, 112] width 44 height 12
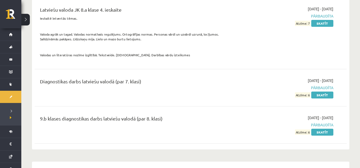
scroll to position [2156, 0]
click at [323, 129] on link "Skatīt" at bounding box center [322, 132] width 22 height 7
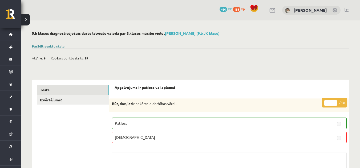
click at [57, 46] on link "Parādīt punktu skalu" at bounding box center [48, 46] width 32 height 4
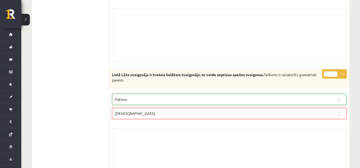
scroll to position [346, 0]
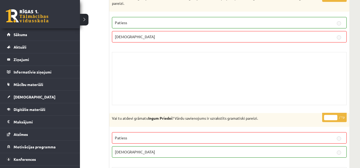
click at [17, 15] on link at bounding box center [27, 15] width 43 height 13
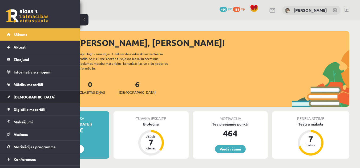
click at [25, 94] on link "[DEMOGRAPHIC_DATA]" at bounding box center [40, 97] width 66 height 12
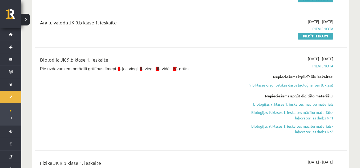
scroll to position [133, 0]
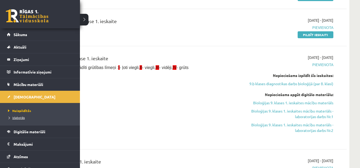
click at [22, 116] on link "Izlabotās" at bounding box center [41, 118] width 68 height 5
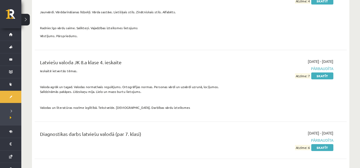
scroll to position [2183, 0]
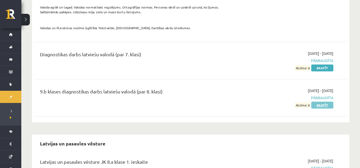
click at [315, 103] on link "Skatīt" at bounding box center [322, 105] width 22 height 7
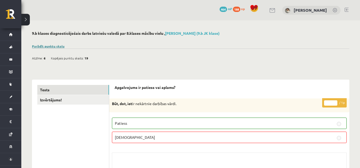
click at [48, 47] on link "Parādīt punktu skalu" at bounding box center [48, 46] width 32 height 4
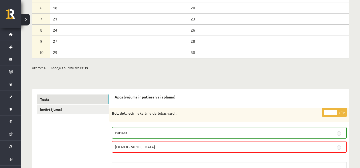
scroll to position [106, 0]
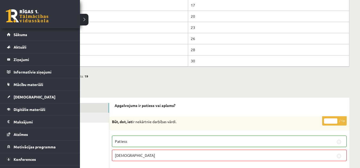
click at [22, 12] on link at bounding box center [27, 15] width 43 height 13
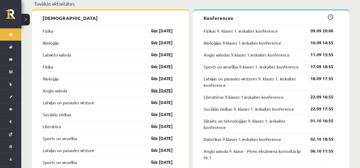
scroll to position [506, 0]
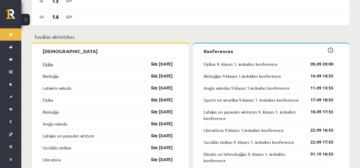
click at [50, 63] on link "Fizika" at bounding box center [48, 64] width 10 height 6
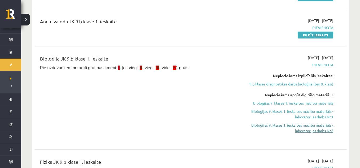
scroll to position [133, 0]
click at [305, 104] on link "Bioloģijas 9. klases 1. ieskaites mācību materiāls" at bounding box center [287, 103] width 92 height 6
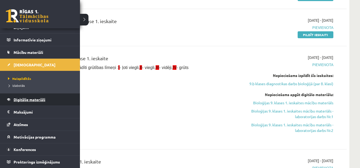
click at [29, 99] on span "Digitālie materiāli" at bounding box center [30, 99] width 32 height 5
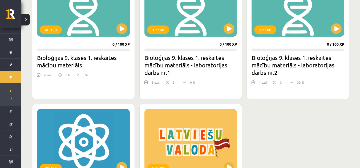
scroll to position [186, 0]
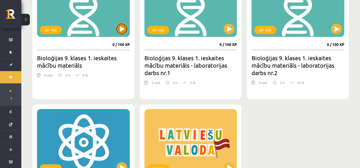
click at [122, 32] on button at bounding box center [121, 29] width 11 height 11
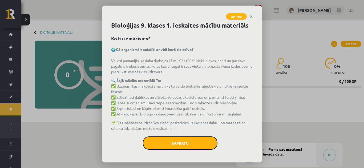
click at [183, 141] on button "Sapratu" at bounding box center [180, 143] width 75 height 13
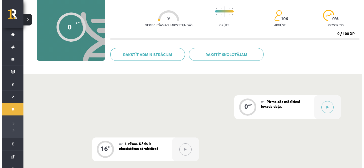
scroll to position [133, 0]
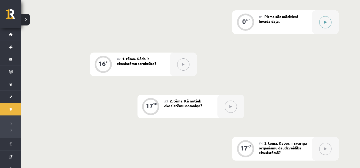
click at [325, 19] on button at bounding box center [325, 22] width 12 height 12
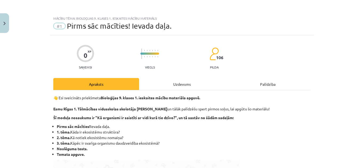
click at [158, 86] on div "Uzdevums" at bounding box center [182, 84] width 86 height 12
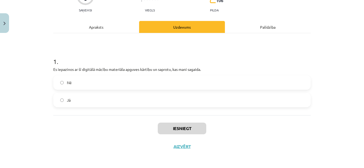
scroll to position [58, 0]
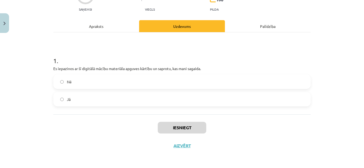
drag, startPoint x: 77, startPoint y: 104, endPoint x: 85, endPoint y: 106, distance: 8.2
click at [80, 106] on label "Jā" at bounding box center [182, 99] width 256 height 13
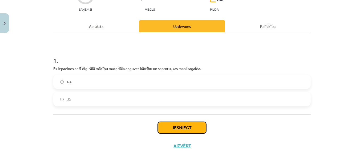
drag, startPoint x: 197, startPoint y: 129, endPoint x: 196, endPoint y: 133, distance: 4.8
click at [197, 129] on button "Iesniegt" at bounding box center [182, 128] width 48 height 12
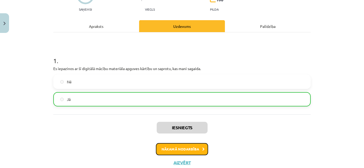
click at [170, 148] on button "Nākamā nodarbība" at bounding box center [182, 149] width 52 height 12
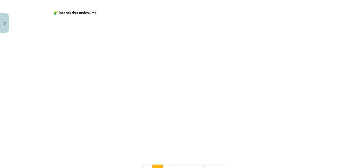
scroll to position [480, 0]
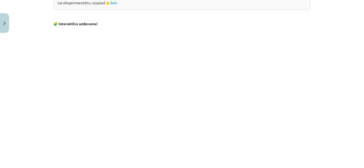
drag, startPoint x: 209, startPoint y: 20, endPoint x: 207, endPoint y: 18, distance: 3.0
click at [208, 19] on p "🧩 Interaktīvs uzdevums!" at bounding box center [181, 18] width 257 height 17
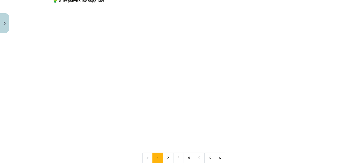
scroll to position [534, 0]
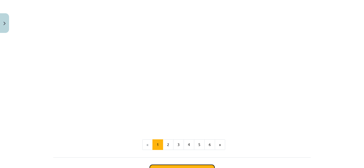
click at [173, 168] on font "Начать задачу" at bounding box center [182, 171] width 34 height 6
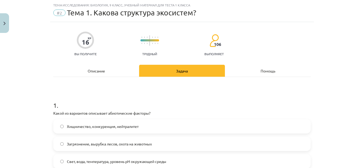
scroll to position [67, 0]
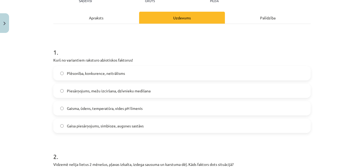
click at [182, 60] on p "Kurš no variantiem raksturo abiotiskos faktorus!" at bounding box center [181, 60] width 257 height 6
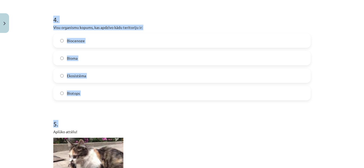
scroll to position [519, 0]
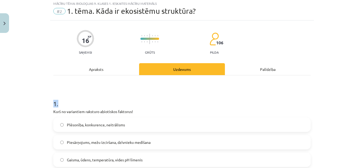
drag, startPoint x: 49, startPoint y: 49, endPoint x: 114, endPoint y: 56, distance: 65.4
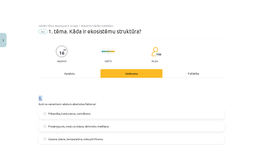
scroll to position [13, 0]
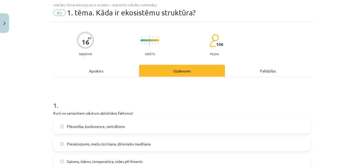
drag, startPoint x: 118, startPoint y: 95, endPoint x: 153, endPoint y: 72, distance: 41.9
click at [322, 44] on div "Mācību tēma: Bioloģijas 9. klases 1. ieskaites mācību materiāls #2 1. tēma. Kād…" at bounding box center [182, 84] width 364 height 168
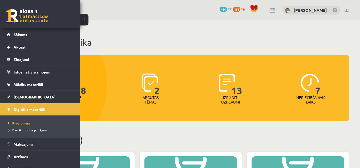
scroll to position [186, 0]
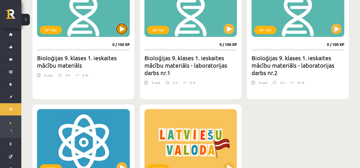
click at [120, 27] on button at bounding box center [121, 29] width 11 height 11
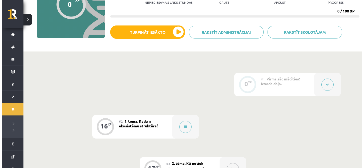
scroll to position [80, 0]
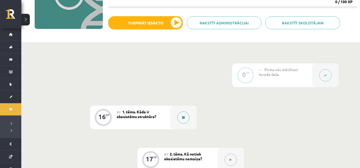
click at [187, 117] on button at bounding box center [183, 118] width 12 height 12
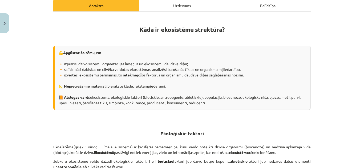
scroll to position [53, 0]
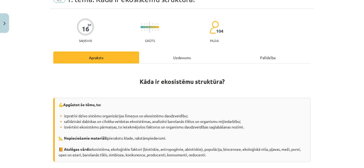
click at [158, 55] on div "Uzdevums" at bounding box center [182, 58] width 86 height 12
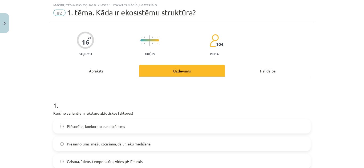
scroll to position [93, 0]
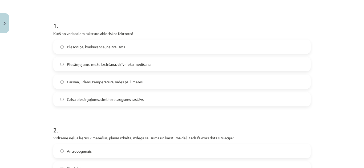
click at [56, 83] on label "Gaisma, ūdens, temperatūra, vides pH līmenis" at bounding box center [182, 81] width 256 height 13
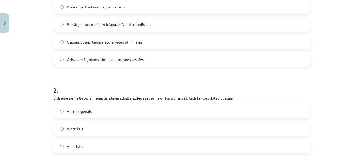
scroll to position [173, 0]
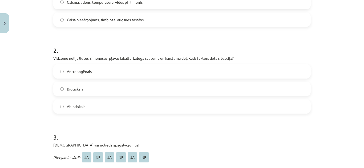
click at [64, 109] on label "Abiotiskais" at bounding box center [182, 106] width 256 height 13
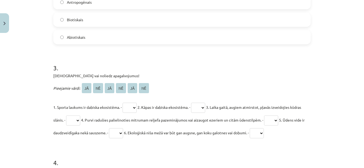
scroll to position [253, 0]
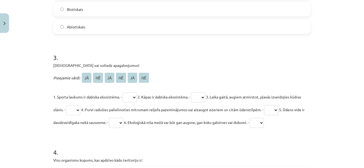
click at [124, 101] on select "** ** ** ** ** **" at bounding box center [129, 98] width 14 height 10
select select "**"
click at [123, 93] on select "** ** ** ** ** **" at bounding box center [129, 98] width 14 height 10
click at [135, 100] on select "** ** ** ** ** **" at bounding box center [129, 98] width 14 height 10
click at [123, 93] on select "** ** ** ** ** **" at bounding box center [129, 98] width 14 height 10
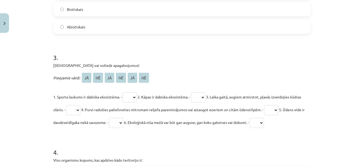
click at [134, 93] on select "** ** ** ** ** **" at bounding box center [129, 98] width 14 height 10
select select "**"
click at [123, 93] on select "** ** ** ** ** **" at bounding box center [129, 98] width 14 height 10
click at [205, 97] on select "** ** ** ** ** **" at bounding box center [198, 98] width 14 height 10
select select "**"
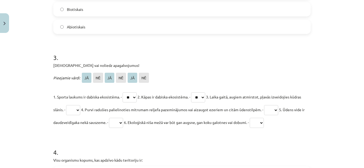
click at [196, 93] on select "** ** ** ** ** **" at bounding box center [198, 98] width 14 height 10
drag, startPoint x: 86, startPoint y: 112, endPoint x: 95, endPoint y: 120, distance: 11.7
click at [80, 113] on select "** ** ** ** ** **" at bounding box center [73, 110] width 14 height 10
select select "**"
click at [77, 105] on select "** ** ** ** ** **" at bounding box center [73, 110] width 14 height 10
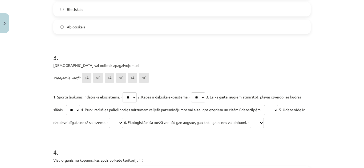
drag, startPoint x: 288, startPoint y: 110, endPoint x: 287, endPoint y: 113, distance: 3.0
click at [278, 111] on select "** ** ** ** ** **" at bounding box center [271, 110] width 14 height 10
select select "**"
click at [278, 105] on select "** ** ** ** ** **" at bounding box center [271, 110] width 14 height 10
click at [123, 124] on select "** ** ** ** ** **" at bounding box center [116, 123] width 14 height 10
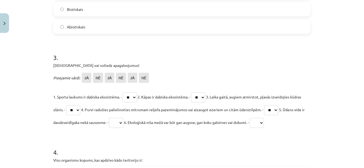
select select "**"
click at [123, 118] on select "** ** ** ** ** **" at bounding box center [116, 123] width 14 height 10
click at [264, 124] on select "** ** ** ** ** **" at bounding box center [256, 123] width 14 height 10
select select "**"
click at [264, 118] on select "** ** ** ** ** **" at bounding box center [256, 123] width 14 height 10
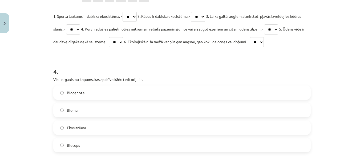
scroll to position [359, 0]
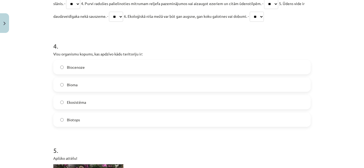
click at [264, 18] on select "** ** ** ** ** **" at bounding box center [256, 17] width 14 height 10
click at [264, 12] on select "** ** ** ** ** **" at bounding box center [256, 17] width 14 height 10
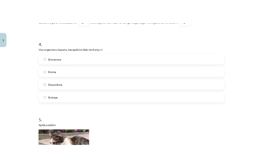
scroll to position [386, 0]
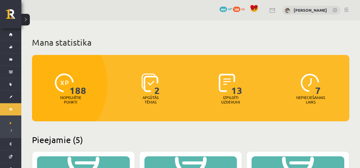
scroll to position [186, 0]
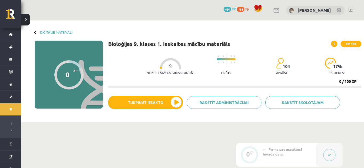
scroll to position [80, 0]
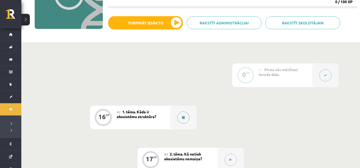
click at [183, 123] on button at bounding box center [183, 118] width 12 height 12
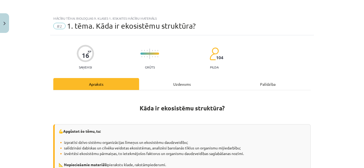
click at [175, 81] on div "Uzdevums" at bounding box center [182, 84] width 86 height 12
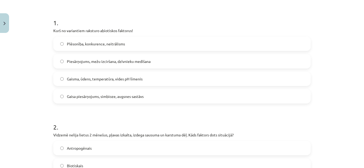
scroll to position [93, 0]
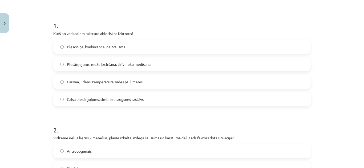
click at [100, 84] on span "Gaisma, ūdens, temperatūra, vides pH līmenis" at bounding box center [105, 82] width 76 height 6
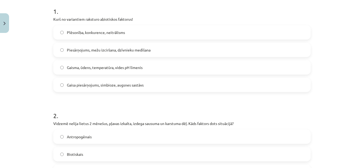
scroll to position [120, 0]
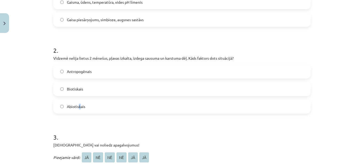
click at [78, 106] on span "Abiotiskais" at bounding box center [76, 107] width 18 height 6
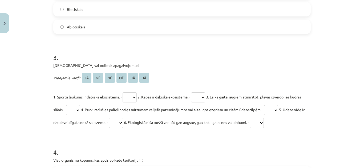
click at [60, 30] on label "Abiotiskais" at bounding box center [182, 26] width 256 height 13
click at [134, 100] on select "** ** ** ** ** **" at bounding box center [129, 98] width 14 height 10
select select "**"
click at [123, 93] on select "** ** ** ** ** **" at bounding box center [129, 98] width 14 height 10
drag, startPoint x: 203, startPoint y: 99, endPoint x: 201, endPoint y: 102, distance: 3.3
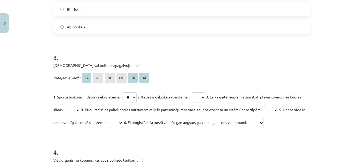
click at [202, 99] on select "** ** ** ** ** **" at bounding box center [198, 98] width 14 height 10
select select "**"
click at [196, 93] on select "** ** ** ** ** **" at bounding box center [198, 98] width 14 height 10
click at [80, 112] on select "** ** ** ** ** **" at bounding box center [73, 110] width 14 height 10
select select "**"
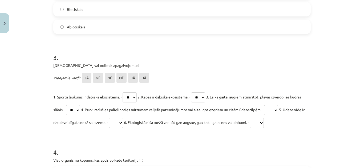
click at [77, 105] on select "** ** ** ** ** **" at bounding box center [73, 110] width 14 height 10
click at [278, 108] on select "** ** ** ** ** **" at bounding box center [271, 110] width 14 height 10
select select "**"
click at [278, 105] on select "** ** ** ** ** **" at bounding box center [271, 110] width 14 height 10
click at [123, 127] on select "** ** ** ** ** **" at bounding box center [116, 123] width 14 height 10
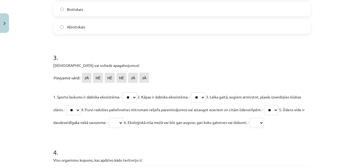
select select "**"
click at [123, 118] on select "** ** ** ** ** **" at bounding box center [116, 123] width 14 height 10
click at [264, 123] on select "** ** ** ** ** **" at bounding box center [256, 123] width 14 height 10
select select "**"
click at [264, 118] on select "** ** ** ** ** **" at bounding box center [256, 123] width 14 height 10
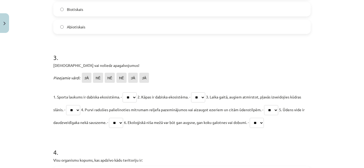
scroll to position [279, 0]
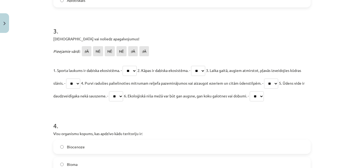
click at [123, 97] on select "** ** ** ** ** **" at bounding box center [116, 97] width 14 height 10
select select "**"
click at [123, 92] on select "** ** ** ** ** **" at bounding box center [116, 97] width 14 height 10
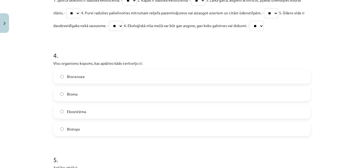
scroll to position [359, 0]
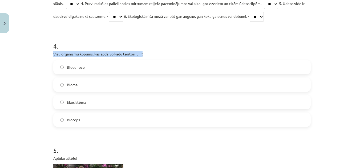
drag, startPoint x: 50, startPoint y: 52, endPoint x: 145, endPoint y: 53, distance: 95.8
click at [145, 53] on div "16 XP Saņemsi Grūts 104 pilda Apraksts Uzdevums Palīdzība 1 . Kurš no variantie…" at bounding box center [182, 81] width 264 height 810
copy p "Visu organismu kopums, kas apdzīvo kādu teritoriju ir:"
click at [94, 66] on label "Biocenoze" at bounding box center [182, 67] width 256 height 13
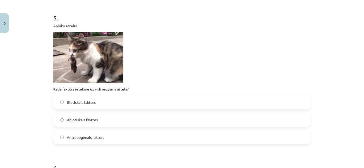
scroll to position [492, 0]
click at [56, 102] on label "Biotiskais faktors" at bounding box center [182, 102] width 256 height 13
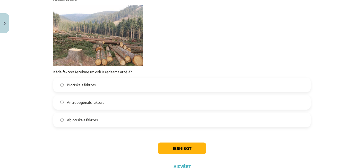
scroll to position [679, 0]
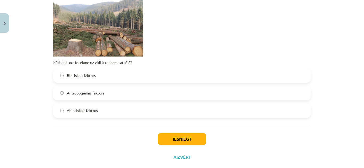
click at [117, 114] on label "Abiotiskais faktors" at bounding box center [182, 110] width 256 height 13
click at [187, 142] on button "Iesniegt" at bounding box center [182, 140] width 48 height 12
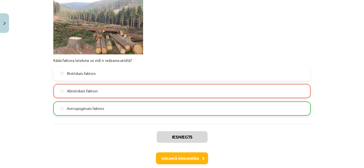
scroll to position [707, 0]
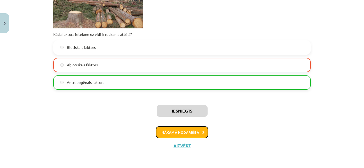
click at [191, 135] on button "Nākamā nodarbība" at bounding box center [182, 133] width 52 height 12
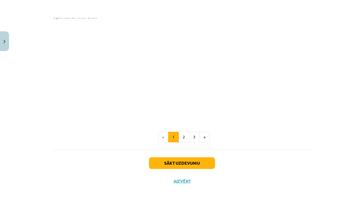
scroll to position [453, 0]
